Goal: Task Accomplishment & Management: Manage account settings

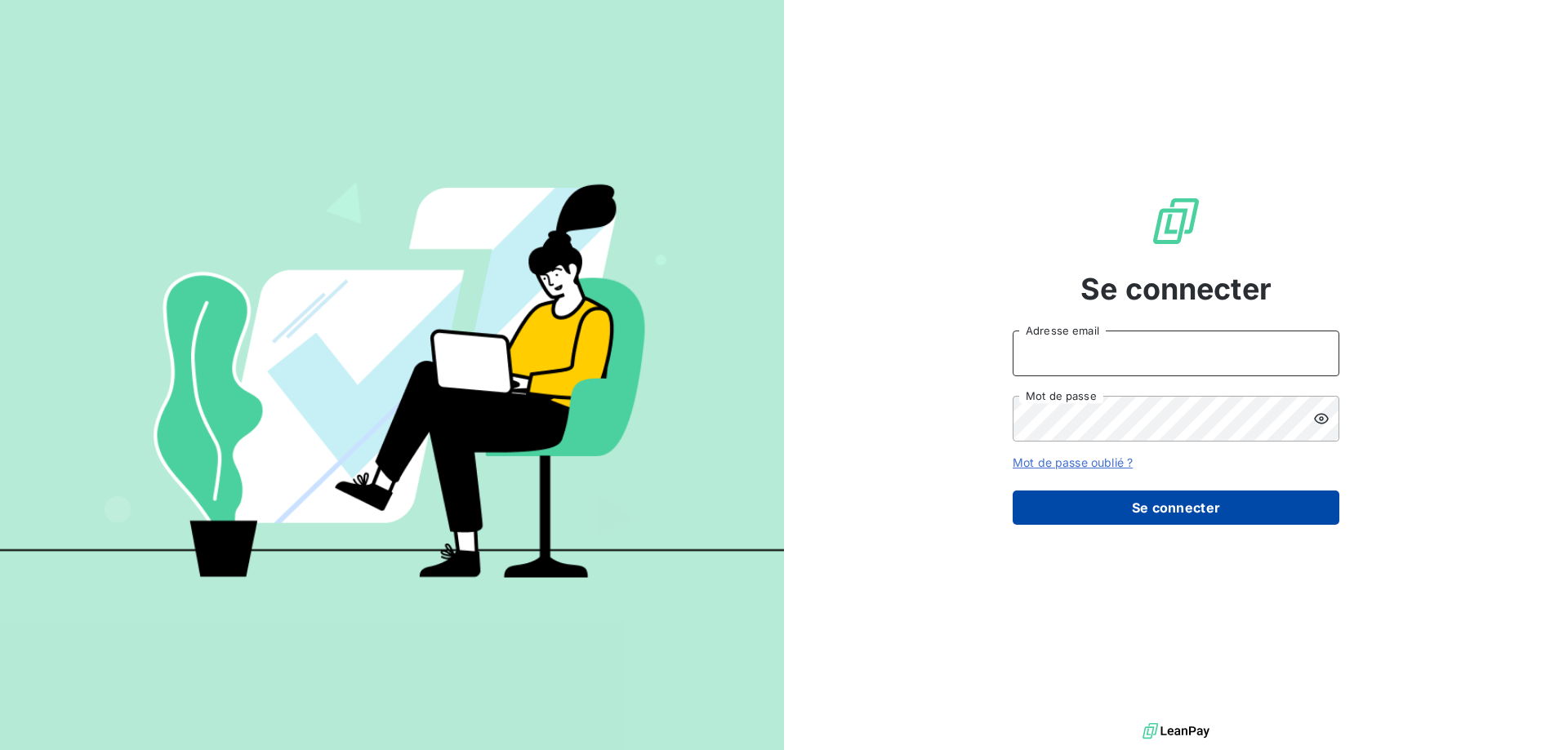
type input "[EMAIL_ADDRESS][DOMAIN_NAME]"
click at [1240, 502] on button "Se connecter" at bounding box center [1176, 508] width 326 height 34
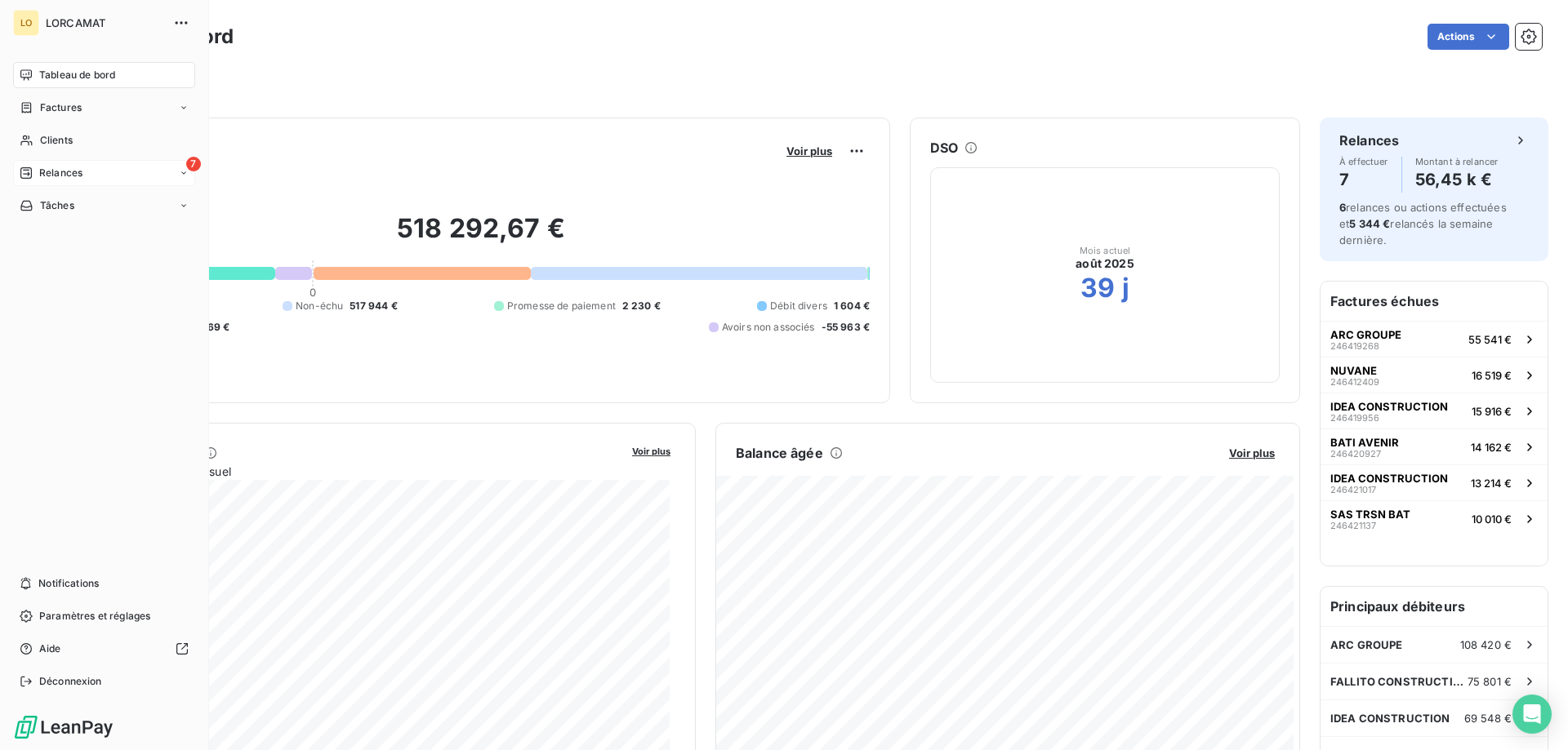
click at [73, 181] on div "7 Relances" at bounding box center [104, 173] width 182 height 26
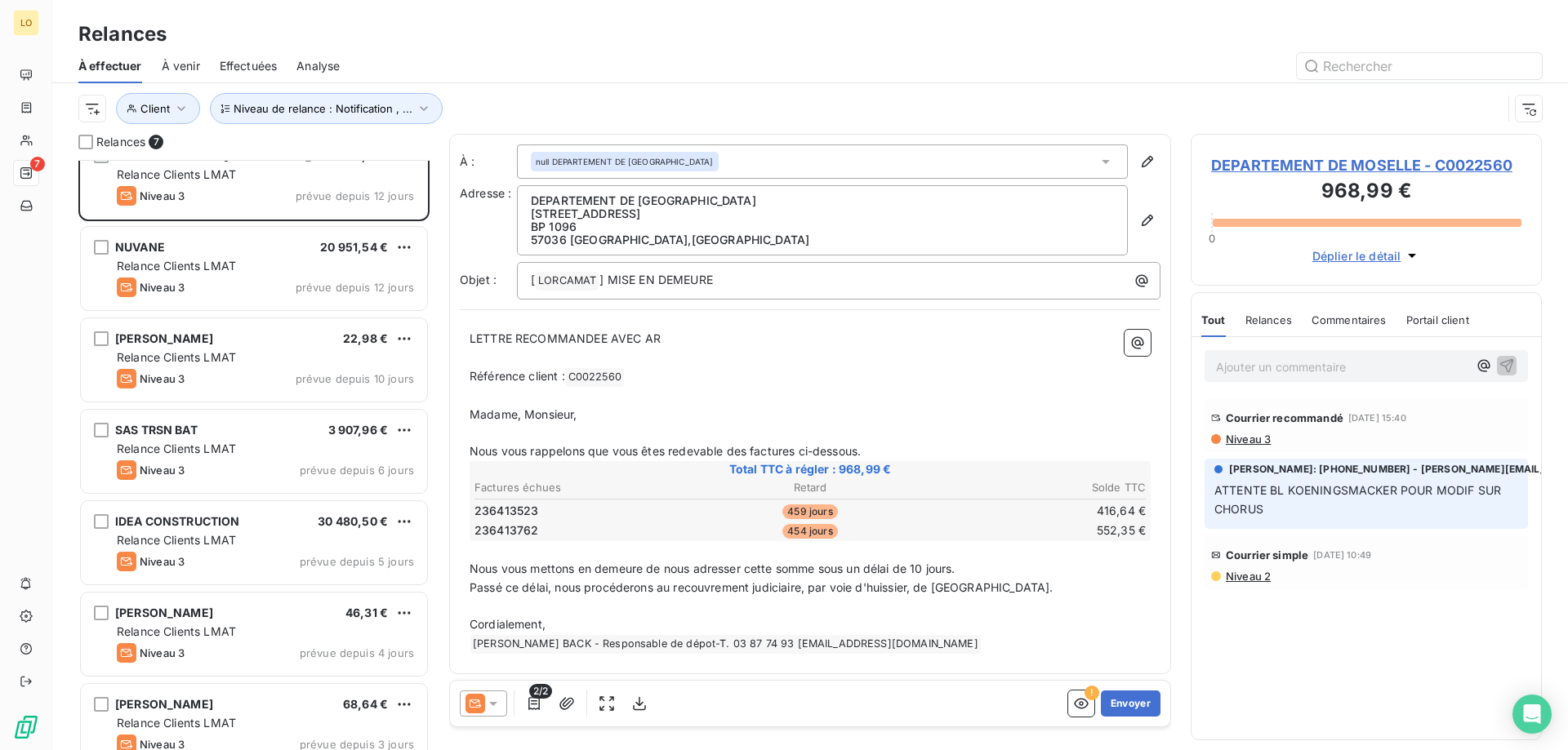
scroll to position [50, 0]
